Goal: Communication & Community: Answer question/provide support

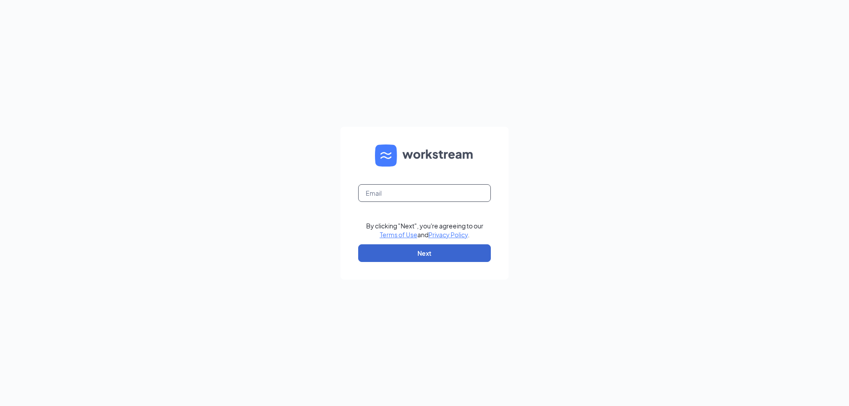
type input "[EMAIL_ADDRESS][DOMAIN_NAME]"
click at [431, 252] on button "Next" at bounding box center [424, 253] width 133 height 18
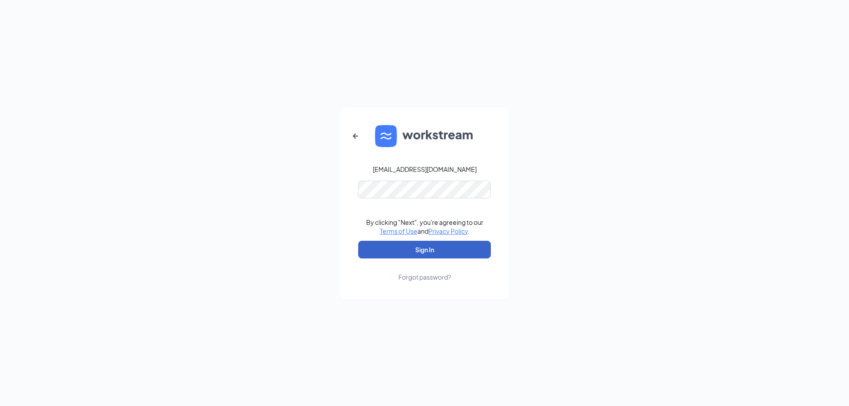
click at [431, 251] on button "Sign In" at bounding box center [424, 250] width 133 height 18
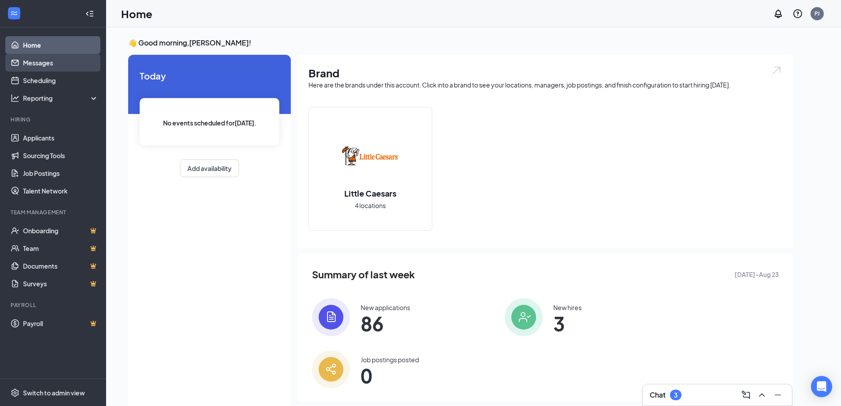
click at [46, 65] on link "Messages" at bounding box center [61, 63] width 76 height 18
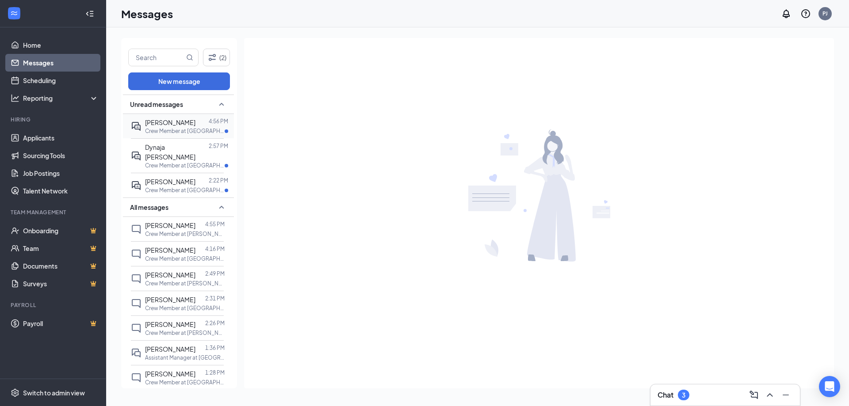
click at [175, 122] on span "[PERSON_NAME]" at bounding box center [170, 122] width 50 height 8
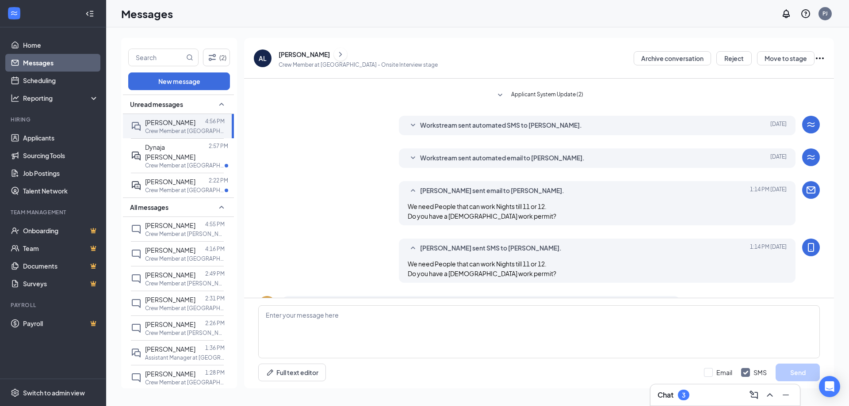
scroll to position [88, 0]
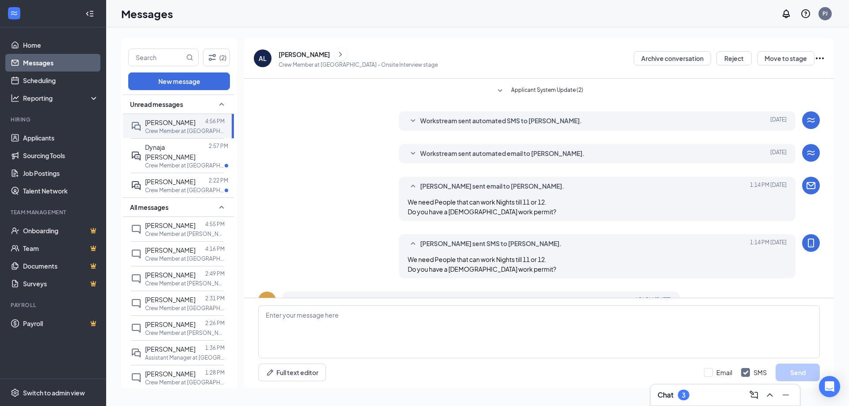
click at [312, 50] on div "[PERSON_NAME]" at bounding box center [303, 54] width 51 height 9
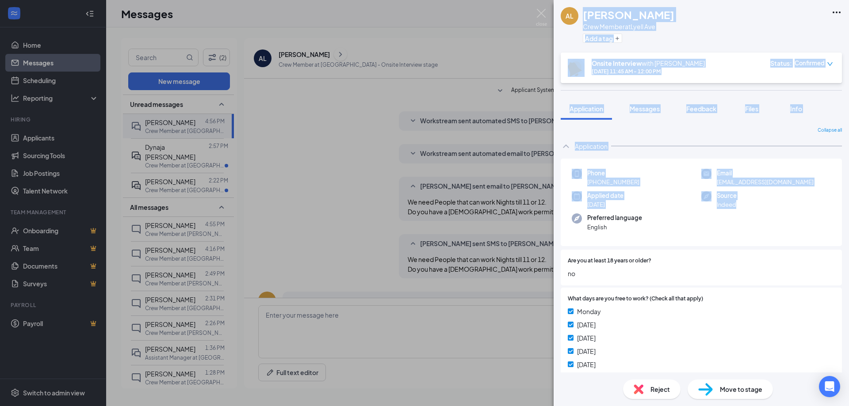
drag, startPoint x: 582, startPoint y: 11, endPoint x: 744, endPoint y: 220, distance: 264.0
click at [744, 220] on div "AL [PERSON_NAME] Crew Member at [GEOGRAPHIC_DATA] Add a tag Onsite Interview wi…" at bounding box center [700, 203] width 295 height 406
copy div "[PERSON_NAME] Crew Member at [GEOGRAPHIC_DATA] Add a tag Onsite Interview with …"
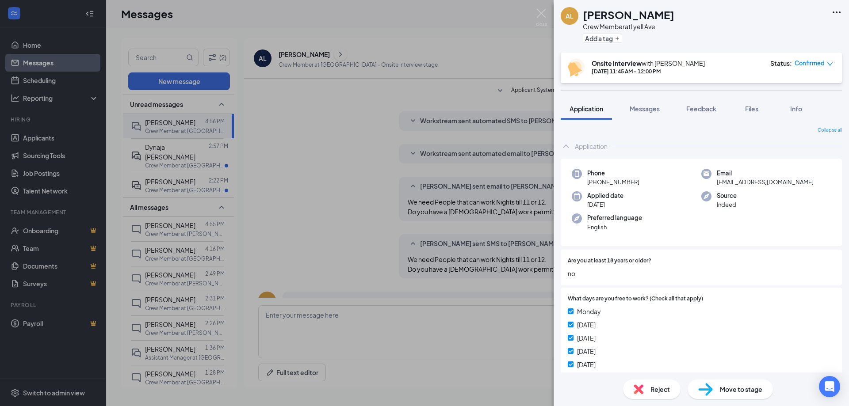
click at [341, 316] on div "AL [PERSON_NAME] Crew Member at [GEOGRAPHIC_DATA] Add a tag Onsite Interview wi…" at bounding box center [424, 203] width 849 height 406
drag, startPoint x: 341, startPoint y: 316, endPoint x: 283, endPoint y: 328, distance: 59.1
click at [277, 345] on div "AL [PERSON_NAME] Crew Member at [GEOGRAPHIC_DATA] Add a tag Onsite Interview wi…" at bounding box center [424, 203] width 849 height 406
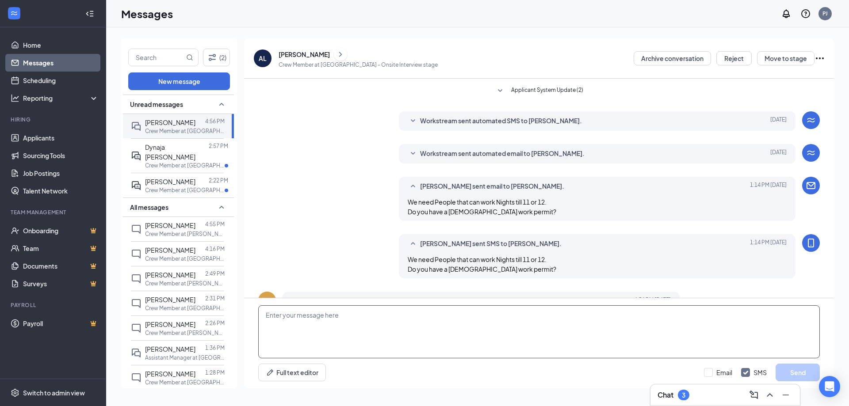
click at [284, 328] on textarea at bounding box center [538, 331] width 561 height 53
paste textarea "[PERSON_NAME] Crew Member at [GEOGRAPHIC_DATA] Add a tag Onsite Interview with …"
click at [264, 315] on textarea "[PERSON_NAME] Crew Member at [GEOGRAPHIC_DATA] Add a tag Onsite Interview with …" at bounding box center [538, 331] width 561 height 53
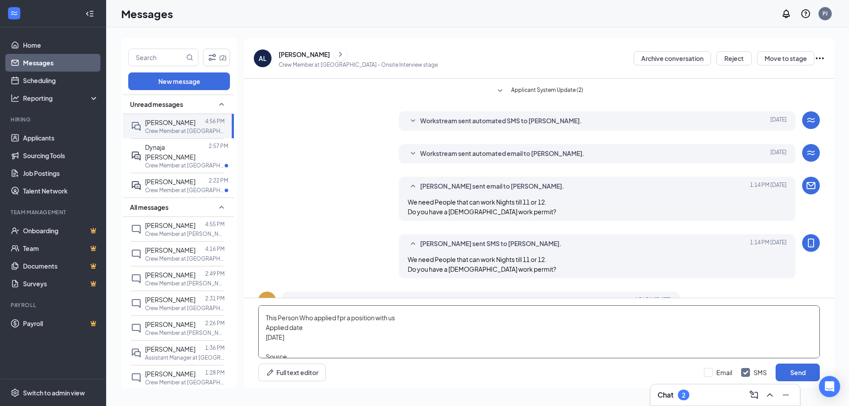
click at [343, 319] on textarea "[PERSON_NAME] Crew Member at [GEOGRAPHIC_DATA] Add a tag Onsite Interview with …" at bounding box center [538, 331] width 561 height 53
drag, startPoint x: 418, startPoint y: 320, endPoint x: 257, endPoint y: 318, distance: 160.9
click at [257, 318] on div "[PERSON_NAME] Crew Member at [GEOGRAPHIC_DATA] Add a tag Onsite Interview with …" at bounding box center [539, 343] width 590 height 90
click at [263, 315] on textarea "[PERSON_NAME] Crew Member at [GEOGRAPHIC_DATA] Add a tag Onsite Interview with …" at bounding box center [538, 331] width 561 height 53
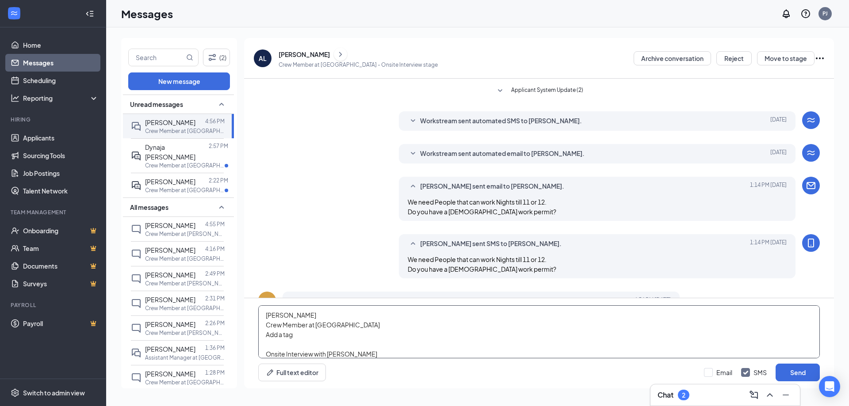
paste textarea "This Person Who applied for a position with us"
click at [319, 328] on textarea "This Person Who applied for a position with us [PERSON_NAME] Crew Member at [GE…" at bounding box center [538, 331] width 561 height 53
drag, startPoint x: 266, startPoint y: 337, endPoint x: 393, endPoint y: 346, distance: 127.2
click at [389, 348] on textarea "This Person Who applied for a position with us [PERSON_NAME] for a Crew Member …" at bounding box center [538, 331] width 561 height 53
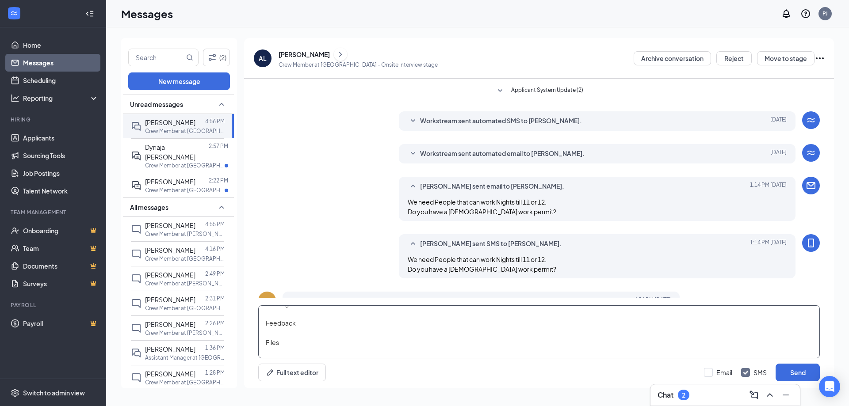
drag, startPoint x: 265, startPoint y: 311, endPoint x: 320, endPoint y: 351, distance: 68.0
click at [320, 351] on textarea "This Person Who applied for a position with us [PERSON_NAME] for a Crew Member …" at bounding box center [538, 331] width 561 height 53
click at [263, 352] on textarea "This Person Who applied for a position with us [PERSON_NAME] for a Crew Member …" at bounding box center [538, 331] width 561 height 53
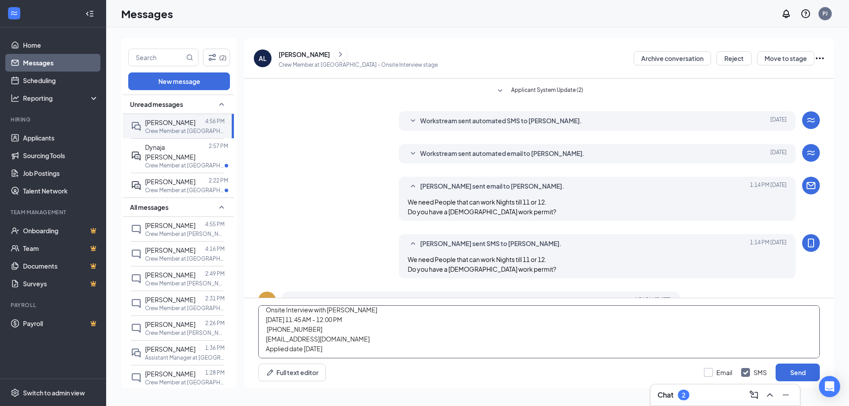
type textarea "This Person Who applied for a position with us [PERSON_NAME] for a Crew Member …"
click at [709, 372] on input "Email" at bounding box center [718, 372] width 28 height 9
checkbox input "true"
click at [787, 373] on button "Send" at bounding box center [797, 373] width 44 height 18
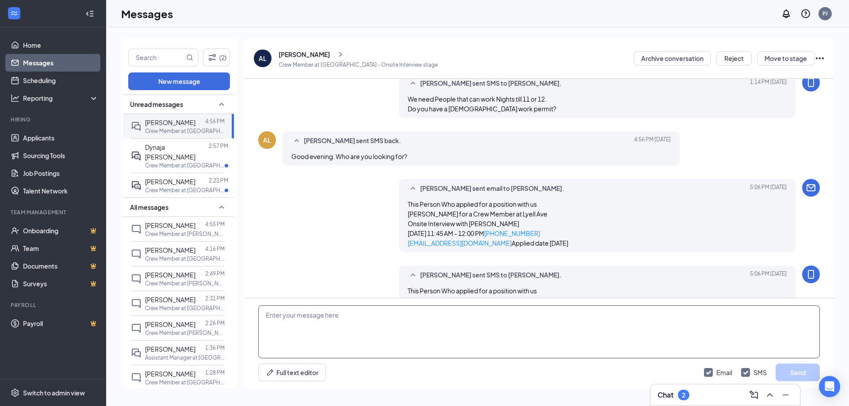
scroll to position [338, 0]
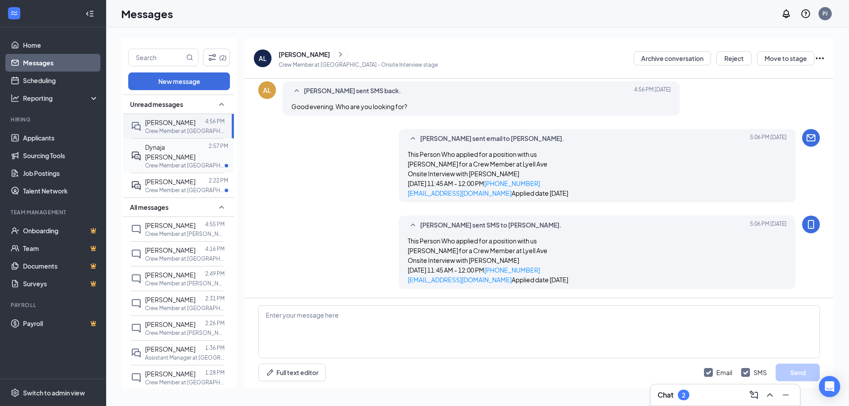
click at [166, 154] on span "Dynaja [PERSON_NAME]" at bounding box center [170, 152] width 50 height 18
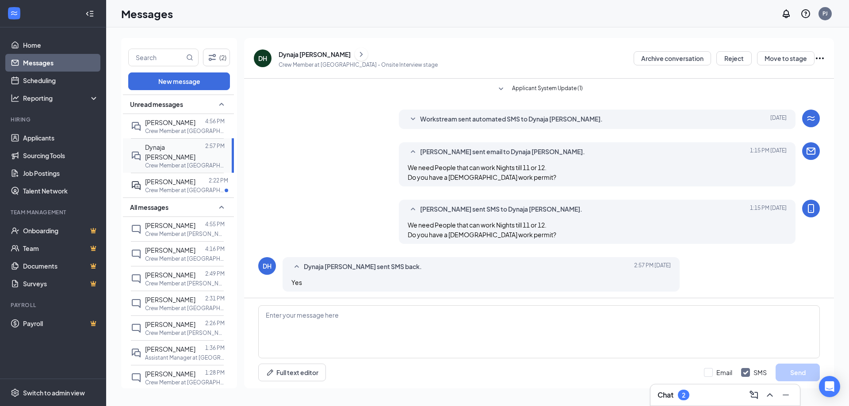
scroll to position [151, 0]
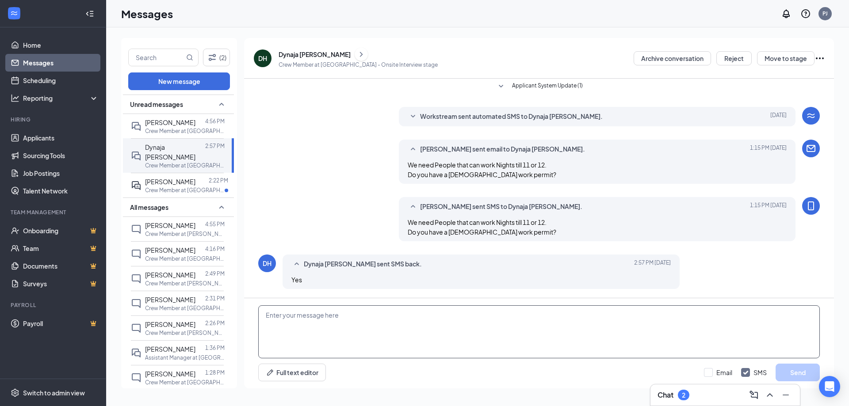
click at [292, 334] on textarea at bounding box center [538, 331] width 561 height 53
type textarea "Yes You do have a [DEMOGRAPHIC_DATA] work permit?"
click at [710, 372] on input "Email" at bounding box center [718, 372] width 28 height 9
checkbox input "true"
click at [399, 313] on textarea "Yes You do have a [DEMOGRAPHIC_DATA] work permit?" at bounding box center [538, 331] width 561 height 53
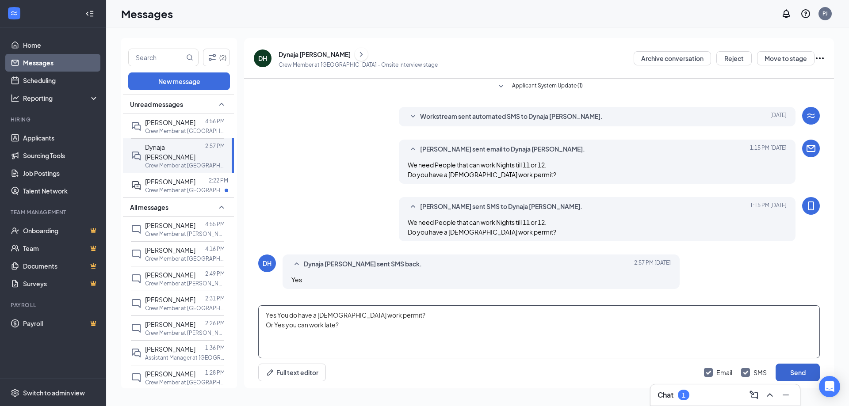
type textarea "Yes You do have a [DEMOGRAPHIC_DATA] work permit? Or Yes you can work late?"
click at [801, 371] on button "Send" at bounding box center [797, 373] width 44 height 18
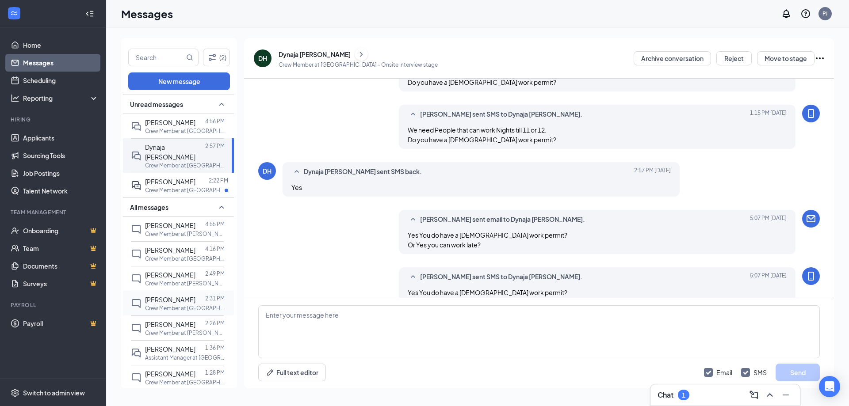
scroll to position [266, 0]
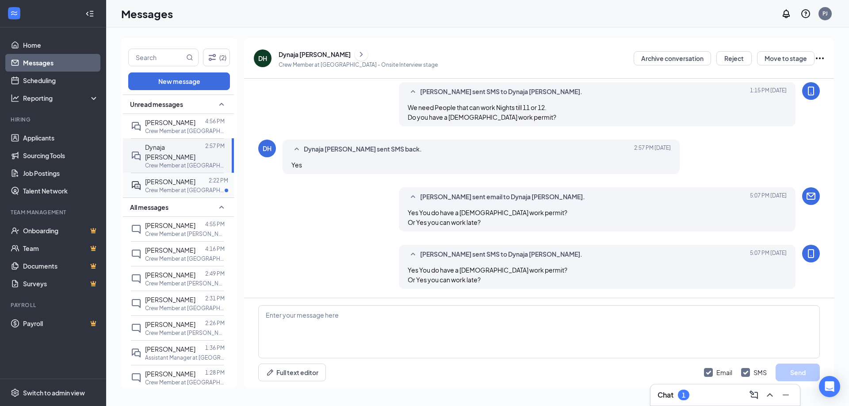
click at [195, 181] on div at bounding box center [201, 182] width 13 height 10
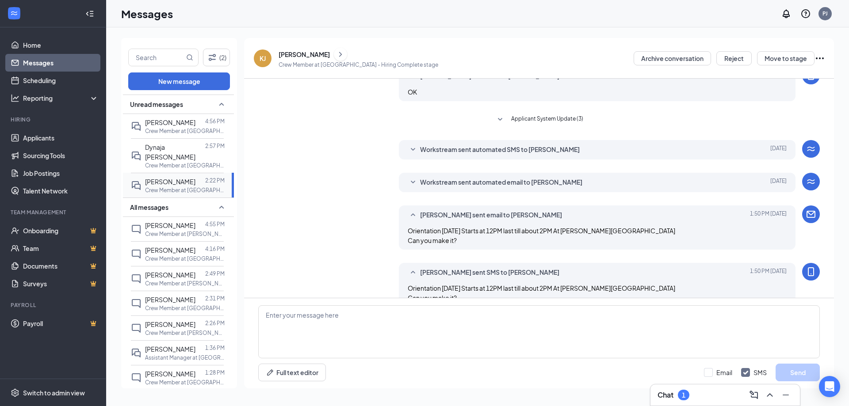
scroll to position [158, 0]
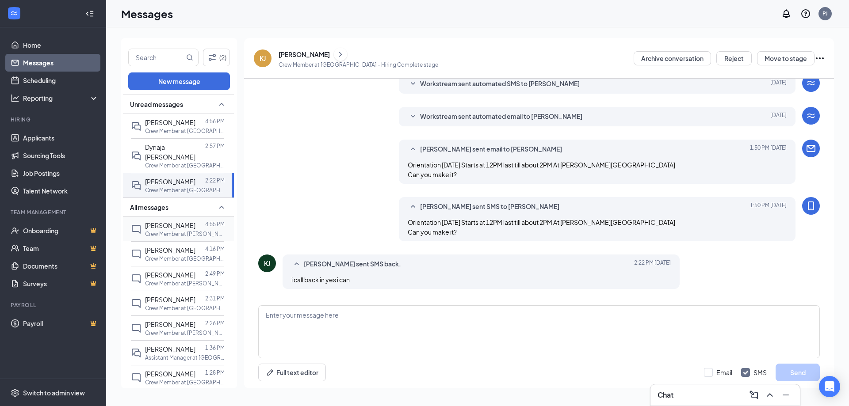
click at [183, 232] on p "Crew Member at [PERSON_NAME][GEOGRAPHIC_DATA]" at bounding box center [185, 234] width 80 height 8
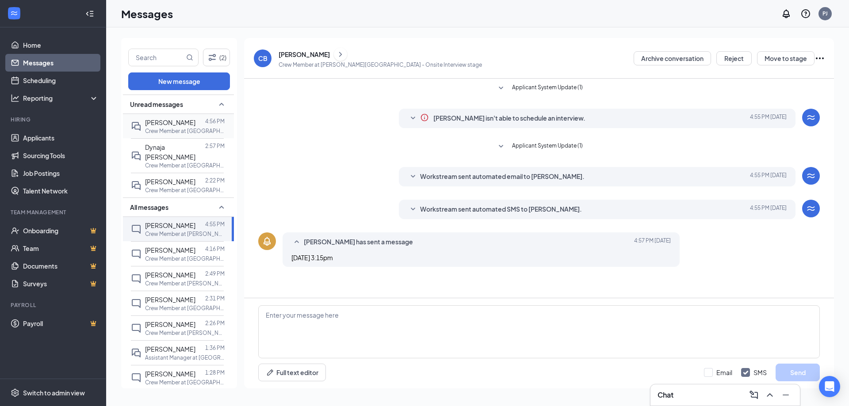
click at [181, 126] on span "[PERSON_NAME]" at bounding box center [170, 122] width 50 height 8
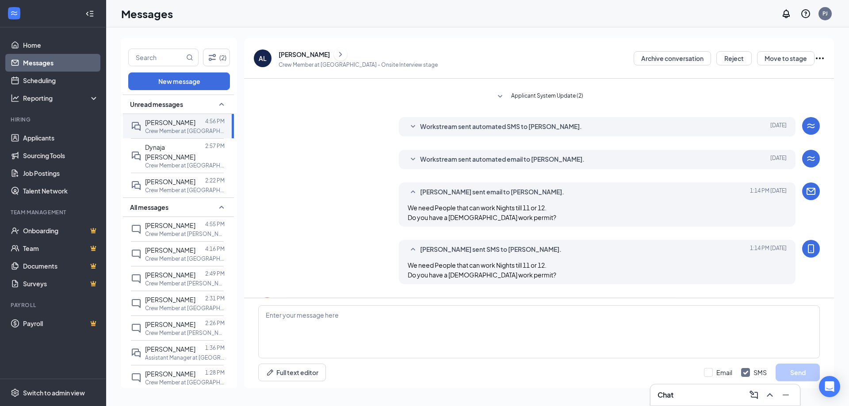
scroll to position [44, 0]
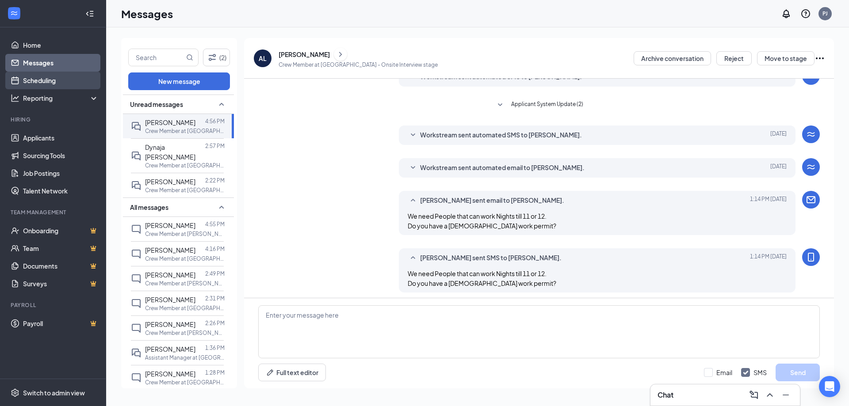
click at [24, 76] on link "Scheduling" at bounding box center [61, 81] width 76 height 18
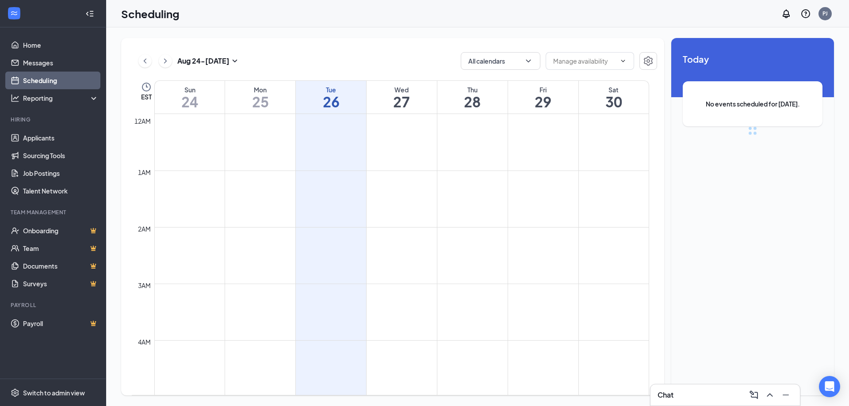
scroll to position [435, 0]
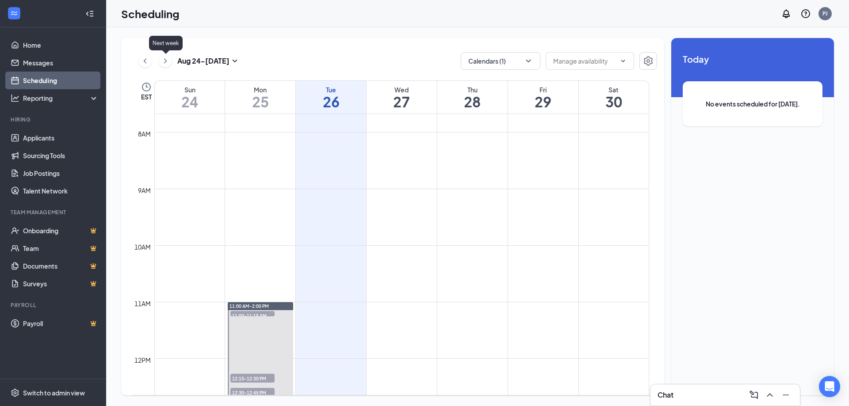
drag, startPoint x: 164, startPoint y: 60, endPoint x: 164, endPoint y: 64, distance: 4.4
click at [164, 61] on icon "ChevronRight" at bounding box center [165, 61] width 9 height 11
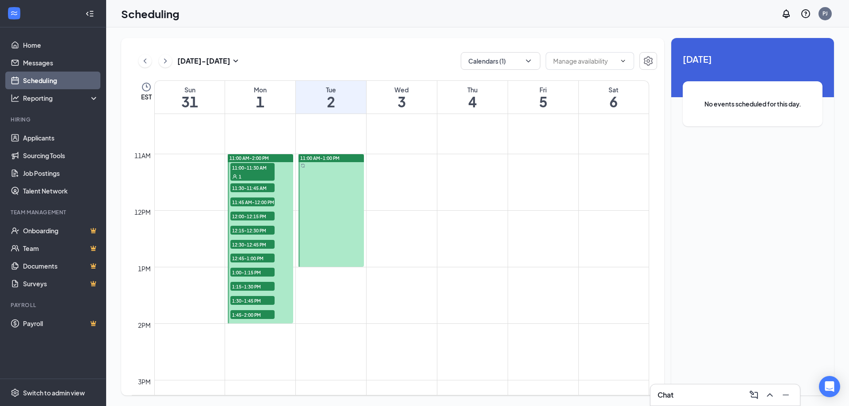
scroll to position [591, 0]
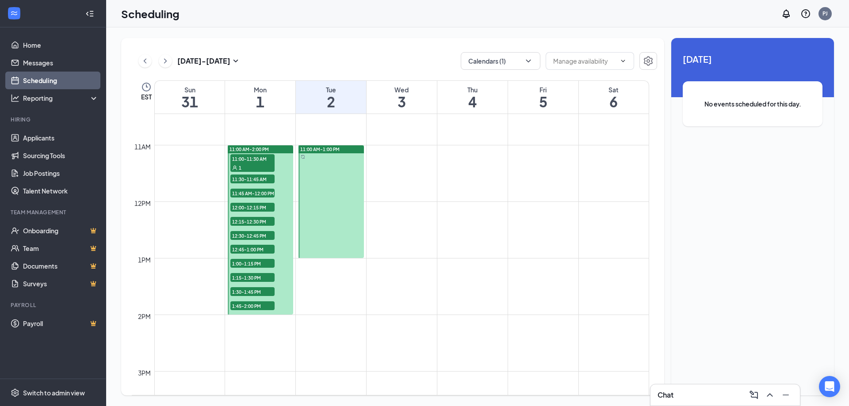
click at [259, 178] on span "11:30-11:45 AM" at bounding box center [252, 179] width 44 height 9
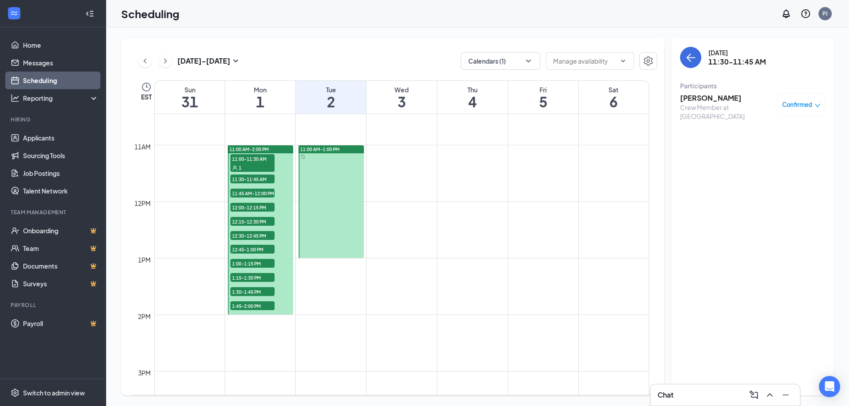
click at [264, 191] on span "11:45 AM-12:00 PM" at bounding box center [252, 193] width 44 height 9
click at [702, 96] on h3 "[PERSON_NAME]" at bounding box center [726, 98] width 93 height 10
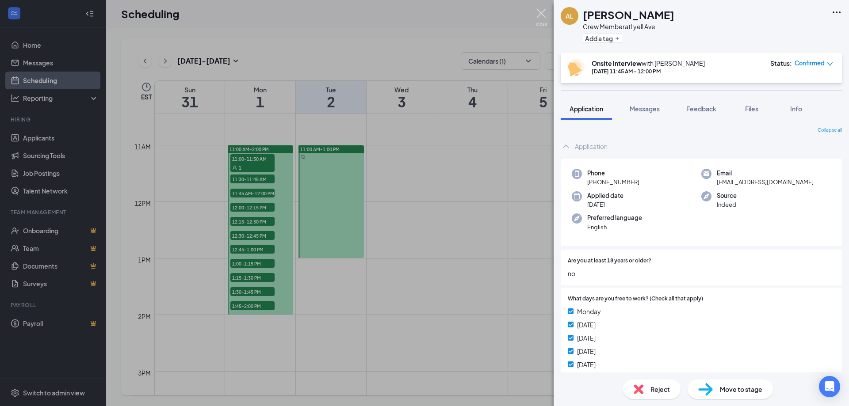
click at [542, 15] on img at bounding box center [541, 17] width 11 height 17
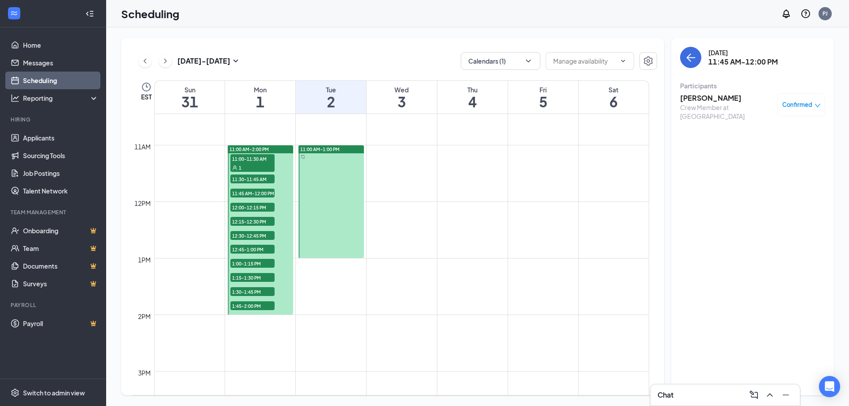
click at [255, 208] on span "12:00-12:15 PM" at bounding box center [252, 207] width 44 height 9
click at [694, 95] on h3 "Dymonnd White" at bounding box center [726, 98] width 93 height 10
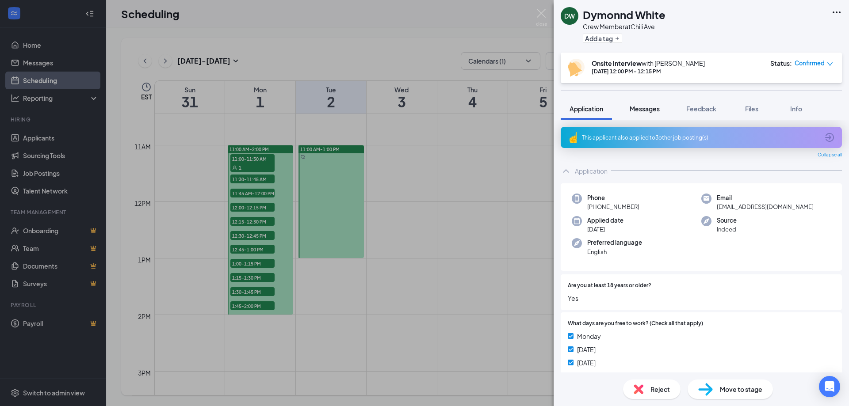
click at [654, 107] on span "Messages" at bounding box center [644, 109] width 30 height 8
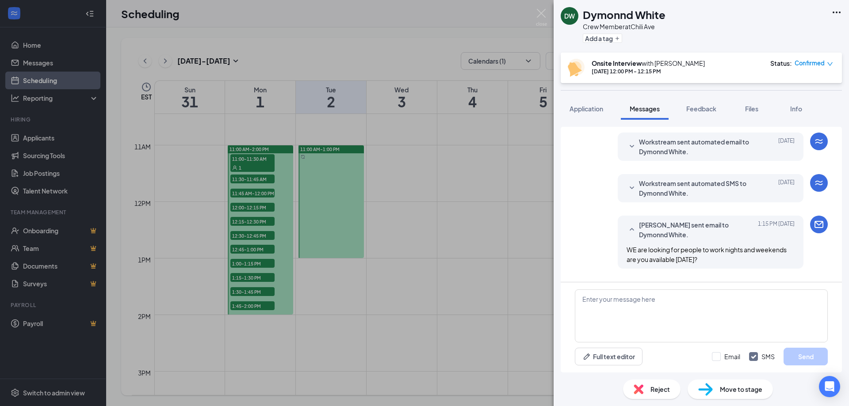
scroll to position [195, 0]
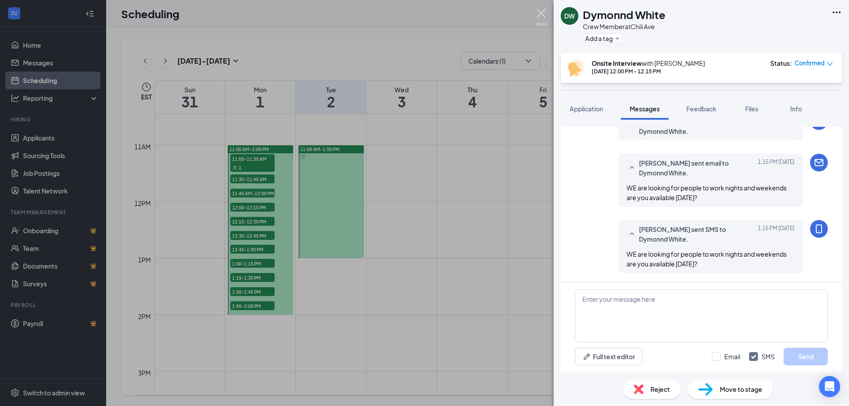
click at [542, 13] on img at bounding box center [541, 17] width 11 height 17
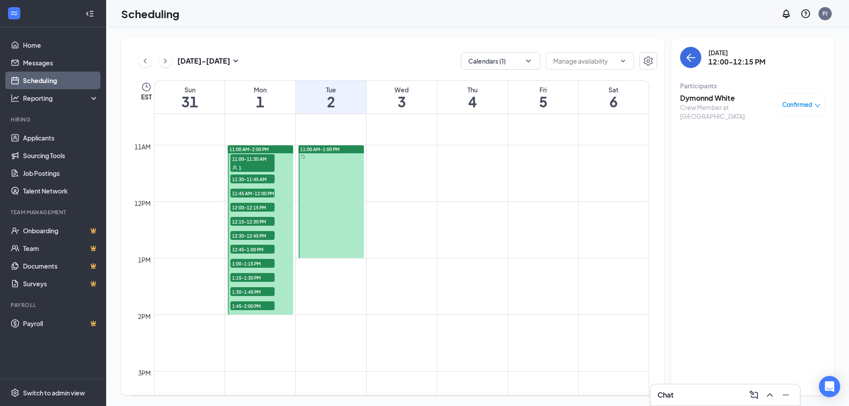
click at [244, 191] on span "11:45 AM-12:00 PM" at bounding box center [252, 193] width 44 height 9
click at [247, 202] on div "12:00-12:15 PM 1" at bounding box center [252, 207] width 46 height 11
click at [244, 221] on span "12:15-12:30 PM" at bounding box center [252, 221] width 44 height 9
click at [705, 98] on h3 "Dynaja [PERSON_NAME]" at bounding box center [726, 98] width 93 height 10
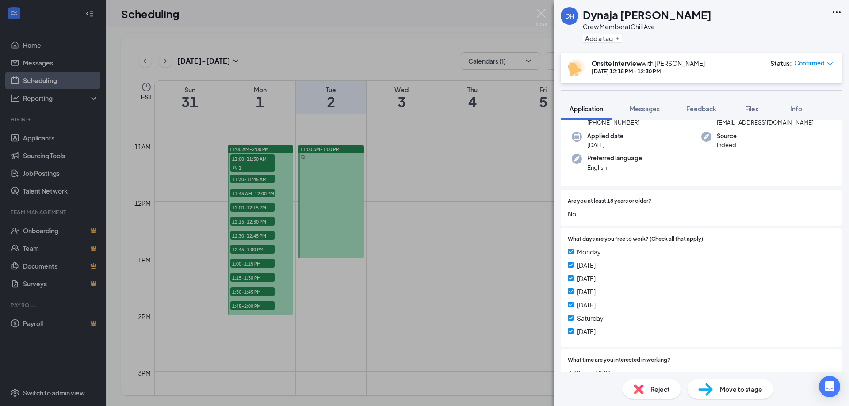
scroll to position [61, 0]
